Goal: Task Accomplishment & Management: Use online tool/utility

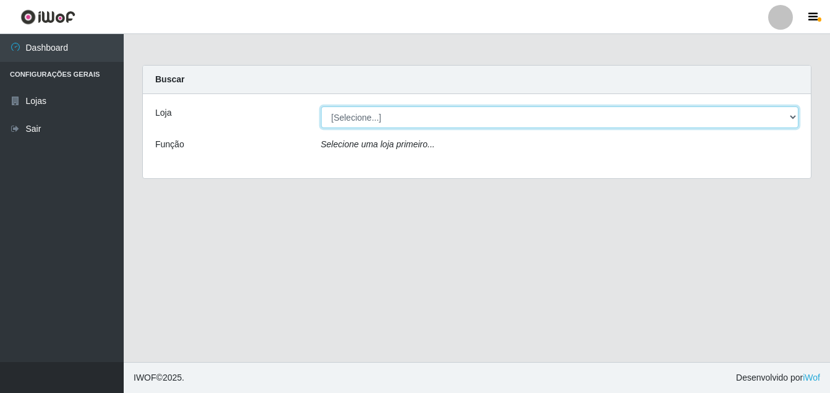
click at [345, 116] on select "[Selecione...] Ajubá Mercado" at bounding box center [560, 117] width 478 height 22
select select "402"
click at [321, 106] on select "[Selecione...] Ajubá Mercado" at bounding box center [560, 117] width 478 height 22
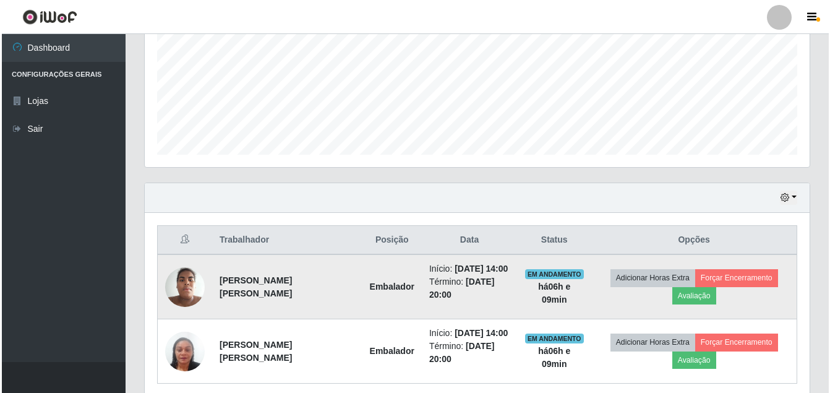
scroll to position [309, 0]
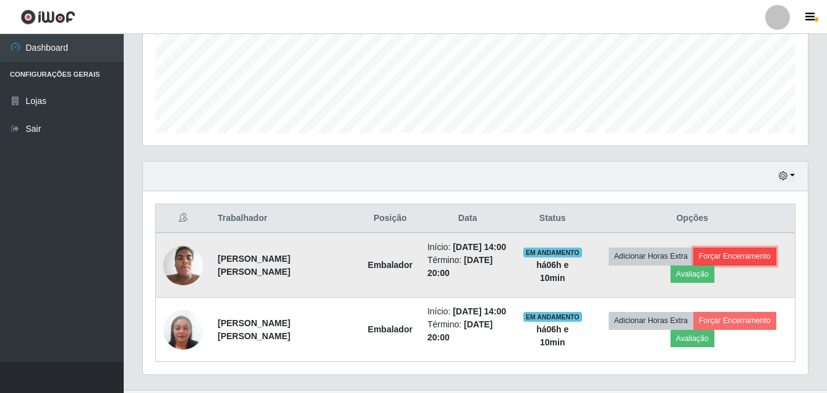
click at [740, 259] on button "Forçar Encerramento" at bounding box center [734, 255] width 83 height 17
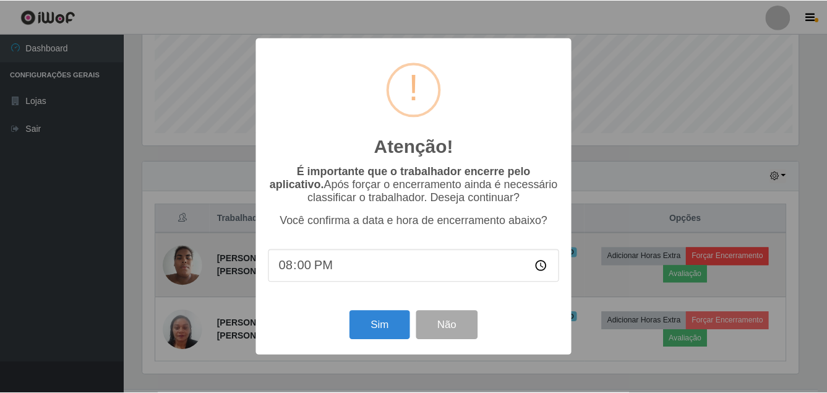
scroll to position [257, 659]
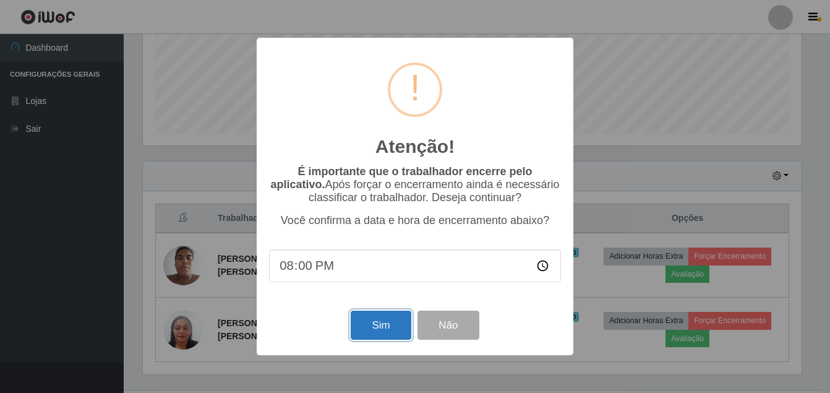
click at [387, 334] on button "Sim" at bounding box center [381, 325] width 60 height 29
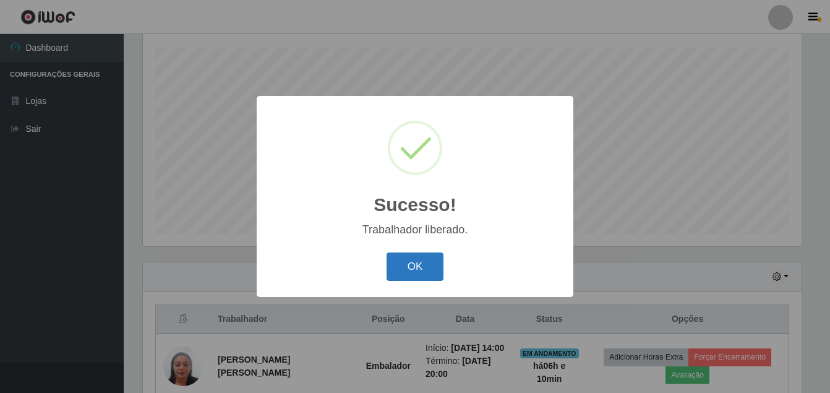
click at [399, 269] on button "OK" at bounding box center [416, 266] width 58 height 29
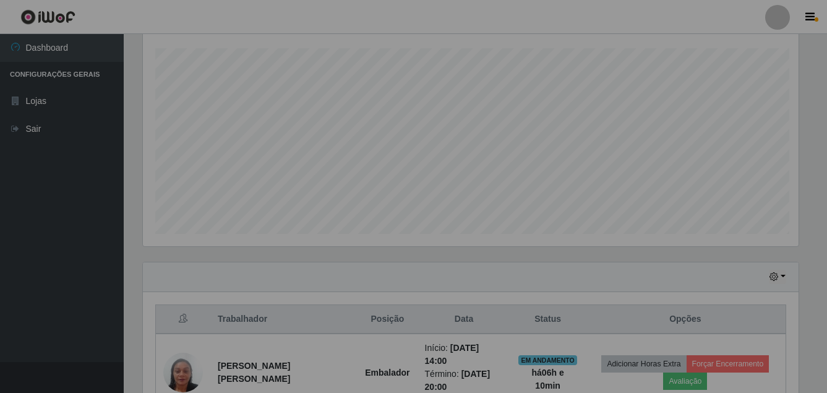
scroll to position [257, 665]
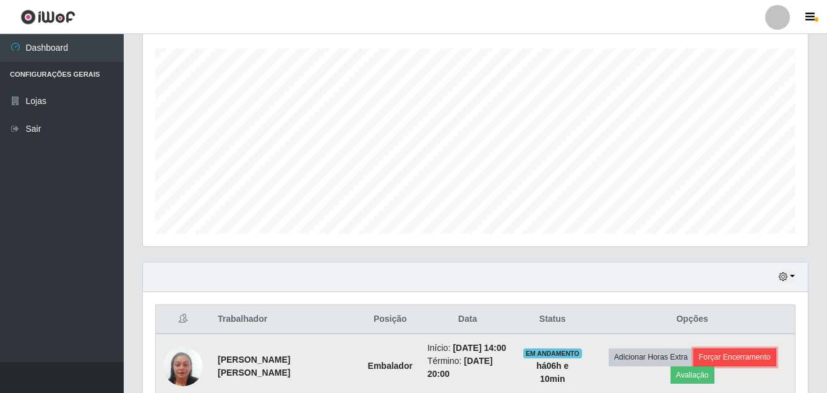
click at [718, 356] on button "Forçar Encerramento" at bounding box center [734, 356] width 83 height 17
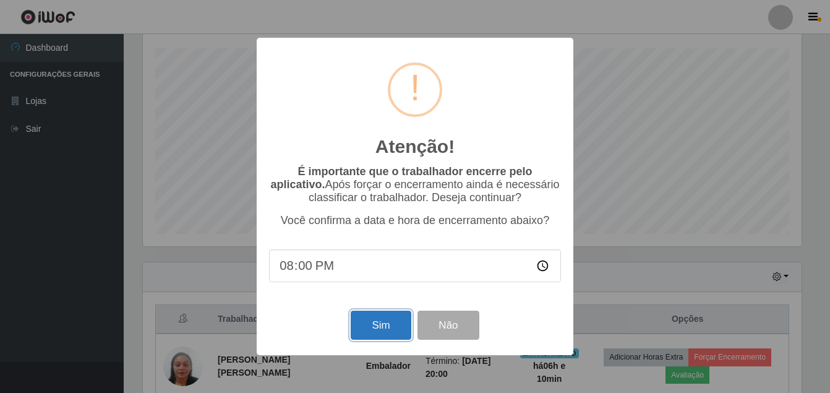
click at [374, 327] on button "Sim" at bounding box center [381, 325] width 60 height 29
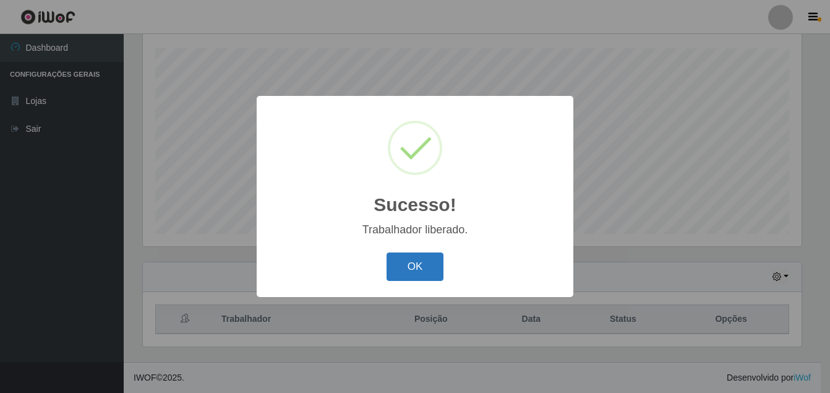
click at [408, 264] on button "OK" at bounding box center [416, 266] width 58 height 29
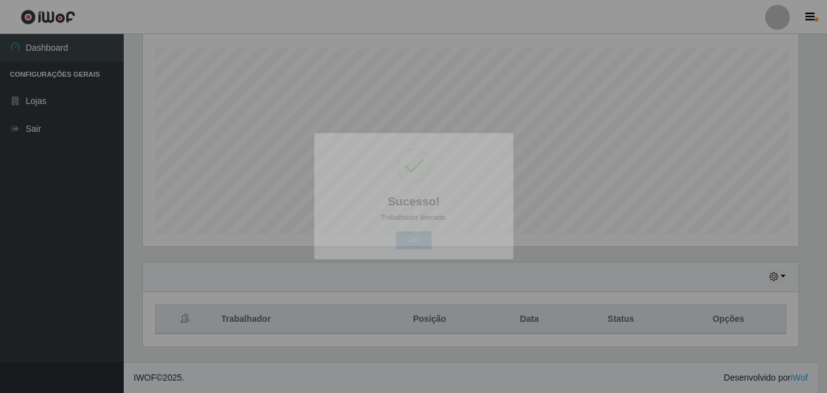
scroll to position [257, 665]
